Goal: Information Seeking & Learning: Learn about a topic

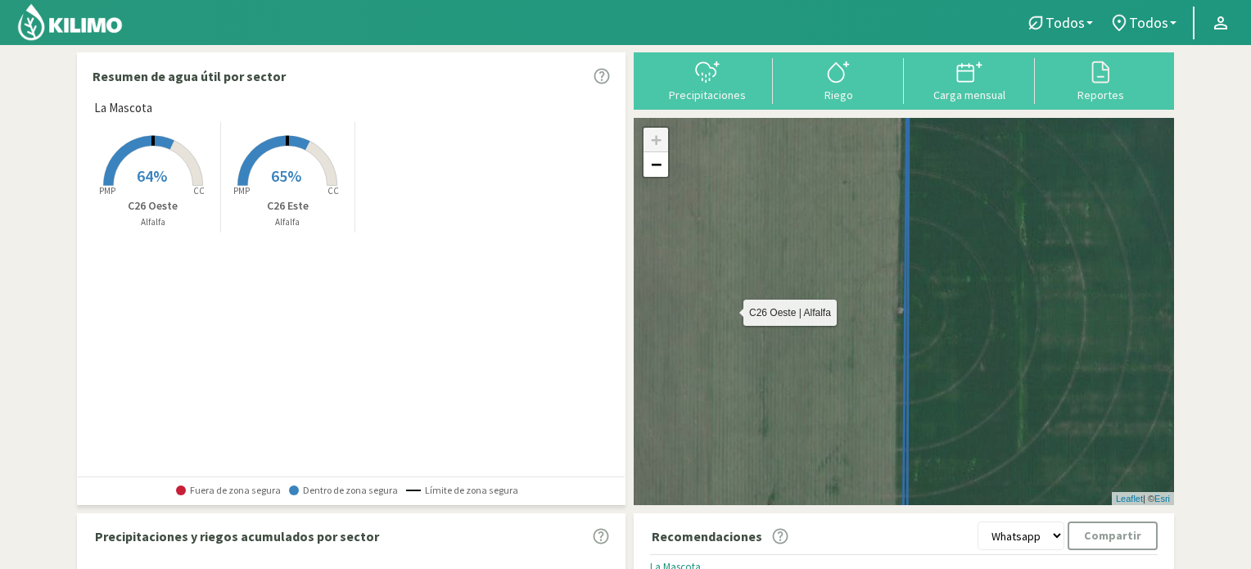
click at [763, 182] on icon at bounding box center [742, 312] width 330 height 470
click at [643, 161] on link "−" at bounding box center [655, 164] width 25 height 25
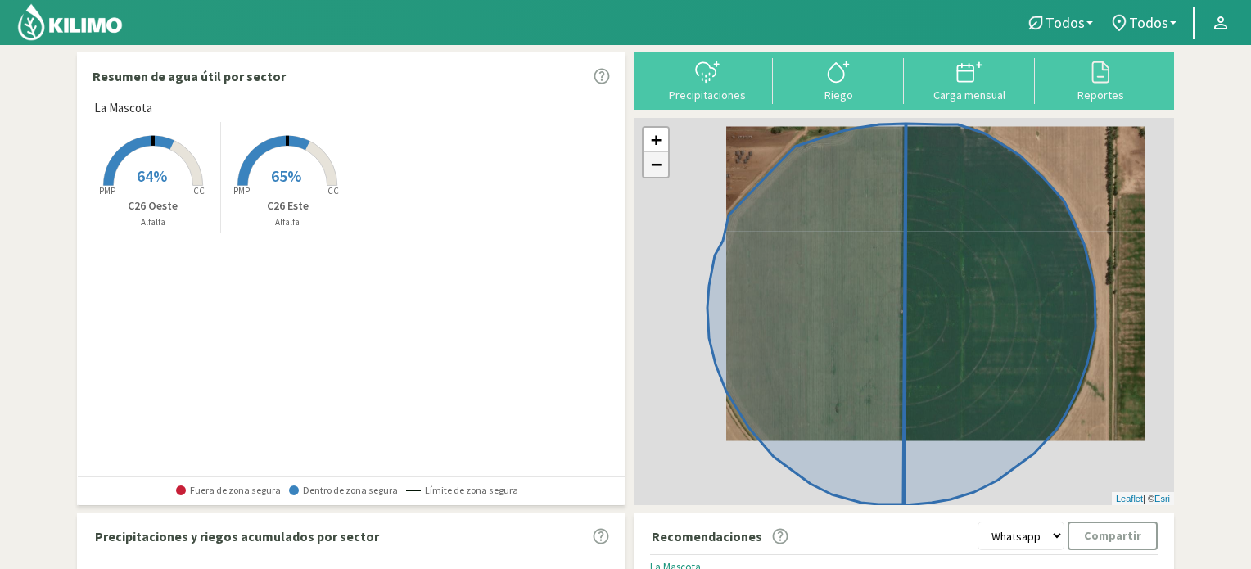
click at [643, 161] on link "−" at bounding box center [655, 164] width 25 height 25
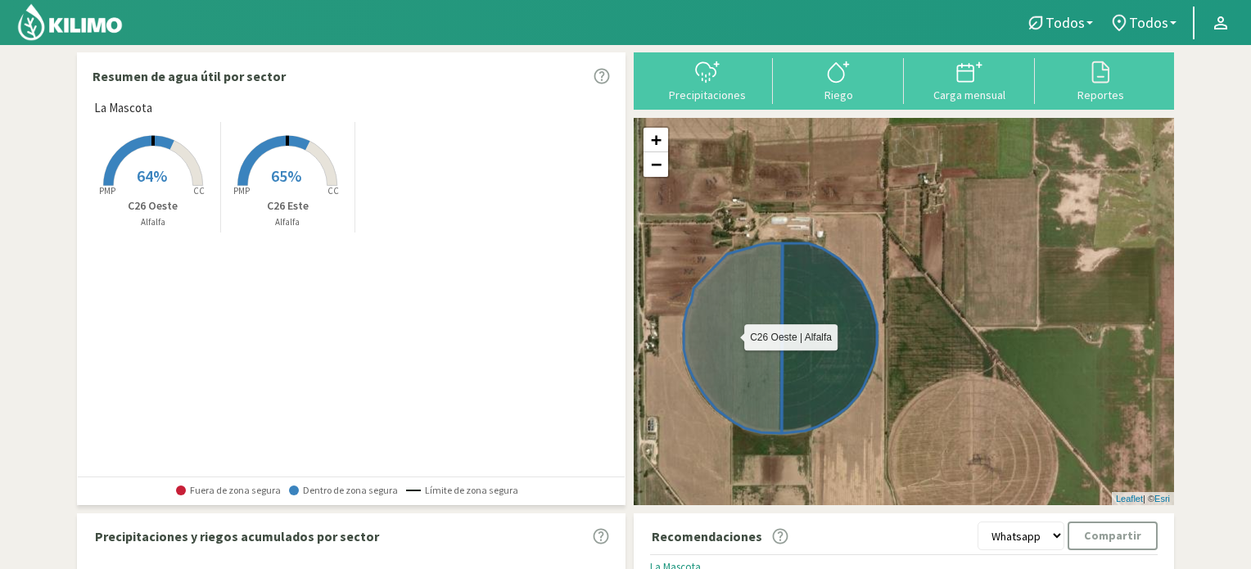
drag, startPoint x: 848, startPoint y: 271, endPoint x: 722, endPoint y: 297, distance: 128.7
click at [722, 297] on icon at bounding box center [732, 338] width 98 height 190
click at [157, 167] on span "64%" at bounding box center [152, 175] width 30 height 20
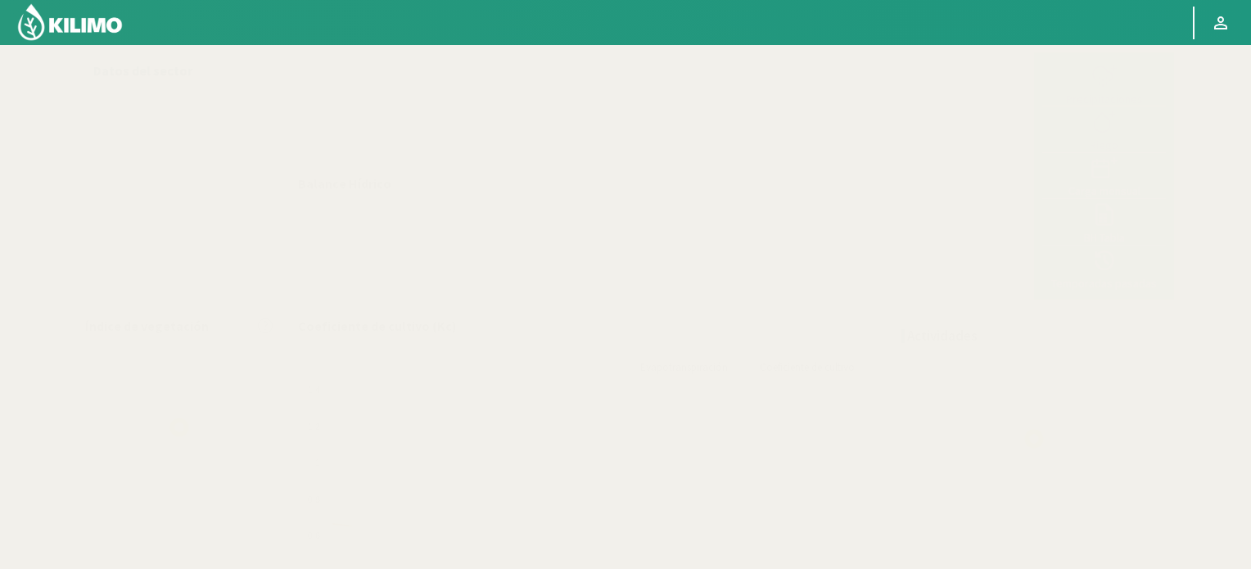
select select "1: Object"
